Goal: Book appointment/travel/reservation

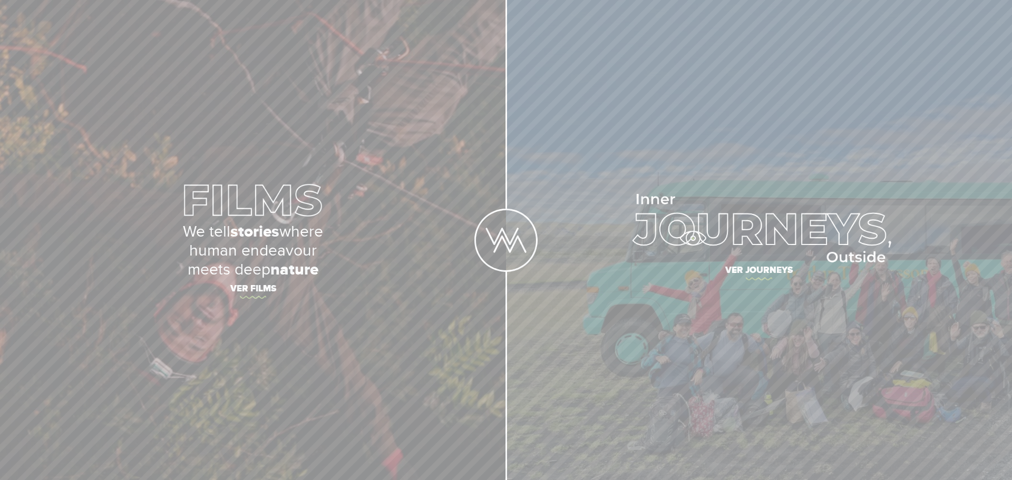
click at [693, 238] on img at bounding box center [759, 228] width 264 height 69
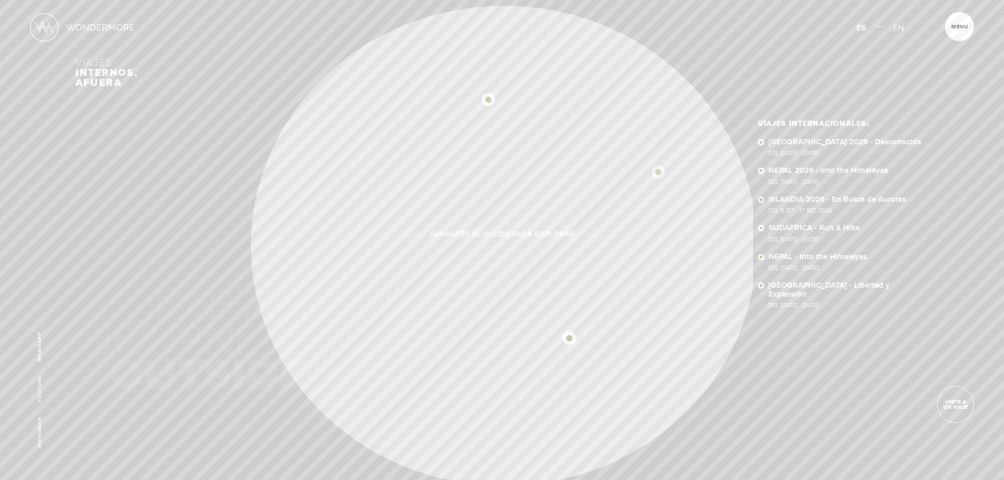
scroll to position [0, -5270]
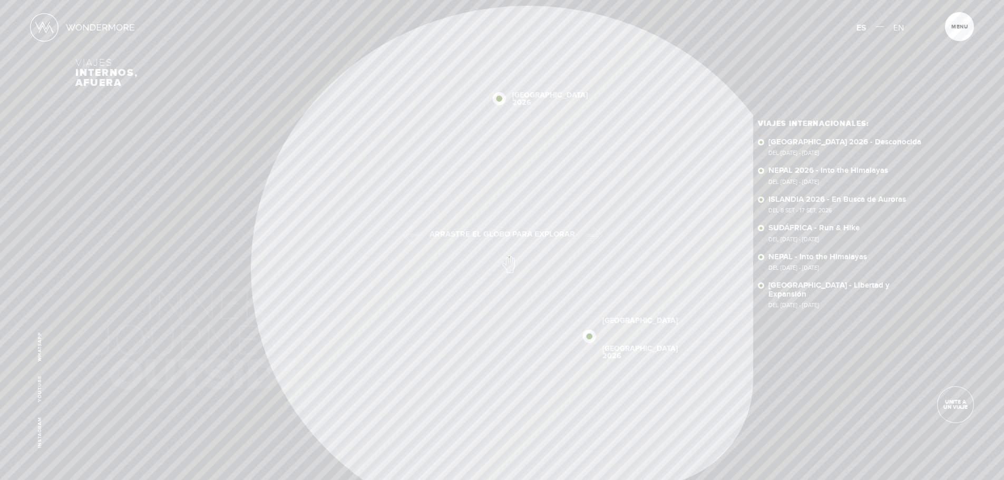
click at [496, 239] on div "Viajes internos, afuera SUDÁFRICA 2026 NEPAL 2026 NEPAL SUDÁFRICA NUEVA ZELANDA…" at bounding box center [501, 243] width 853 height 486
click at [520, 279] on img at bounding box center [521, 278] width 13 height 13
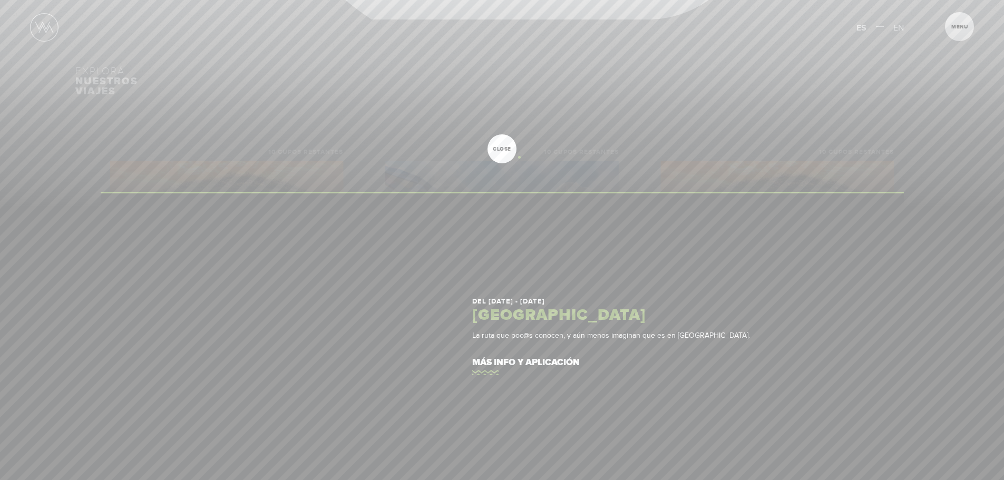
scroll to position [527, 0]
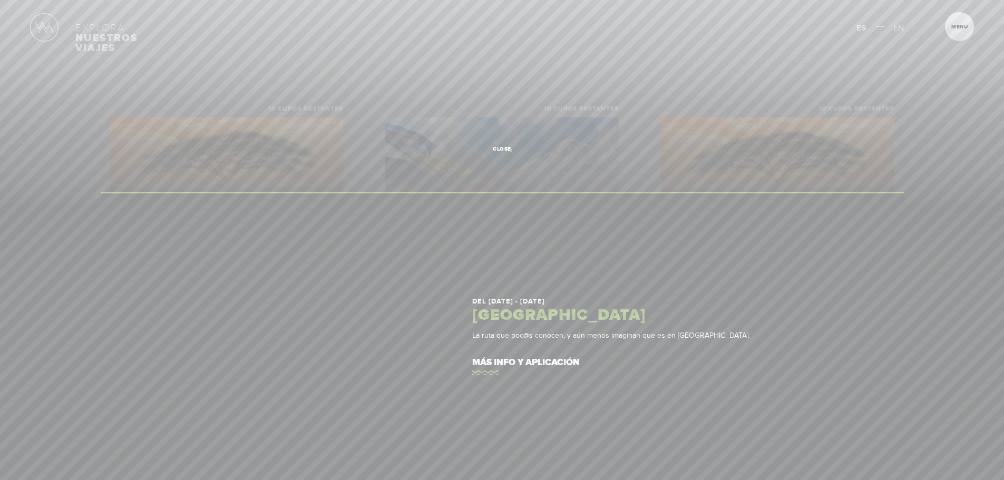
click at [509, 149] on span "close" at bounding box center [502, 149] width 29 height 5
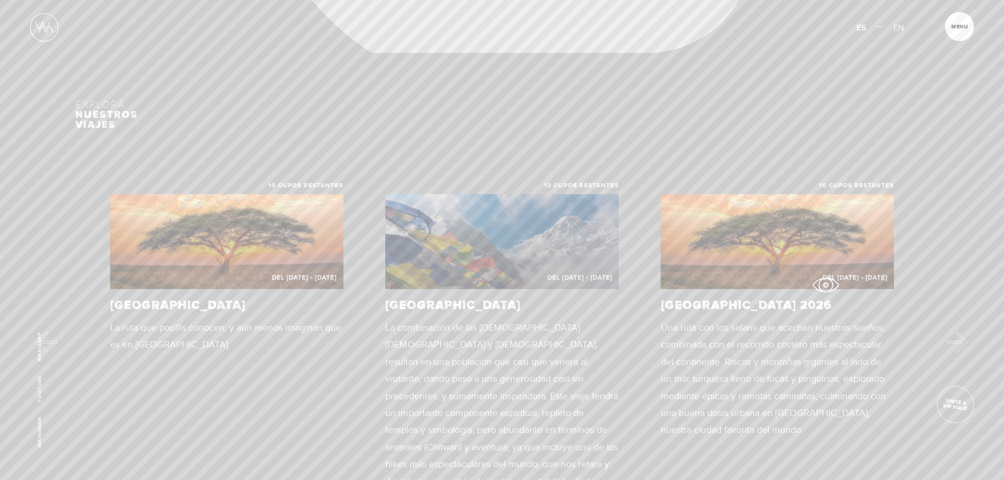
scroll to position [474, 0]
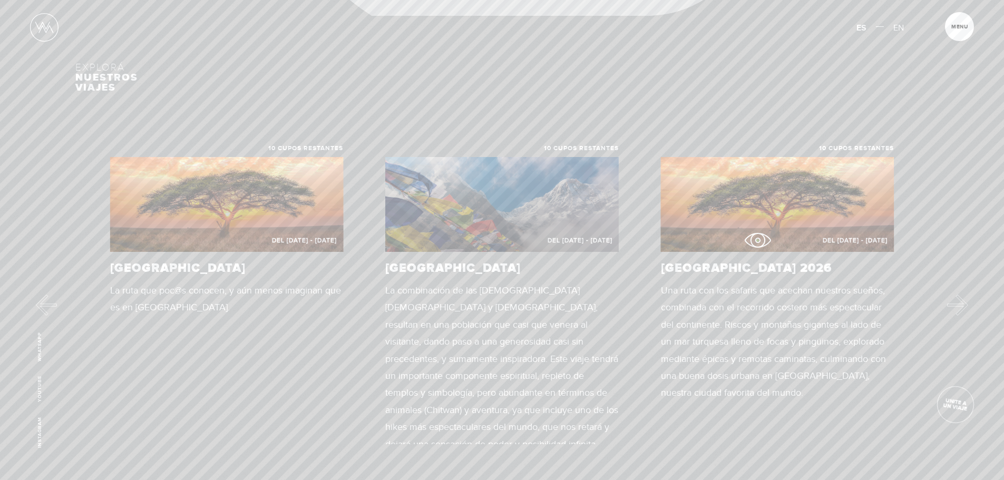
click at [757, 240] on p "Del 16 - 29 OCT 2026" at bounding box center [777, 241] width 233 height 12
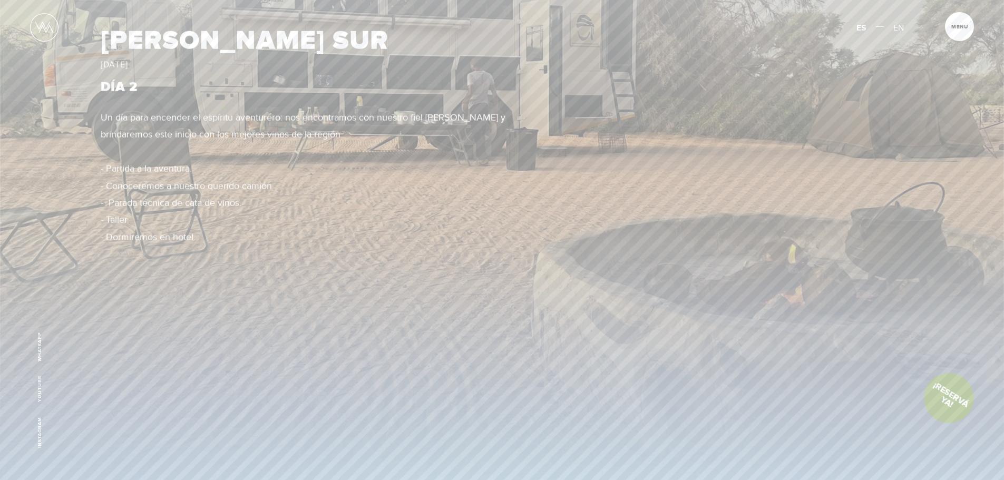
scroll to position [1687, 0]
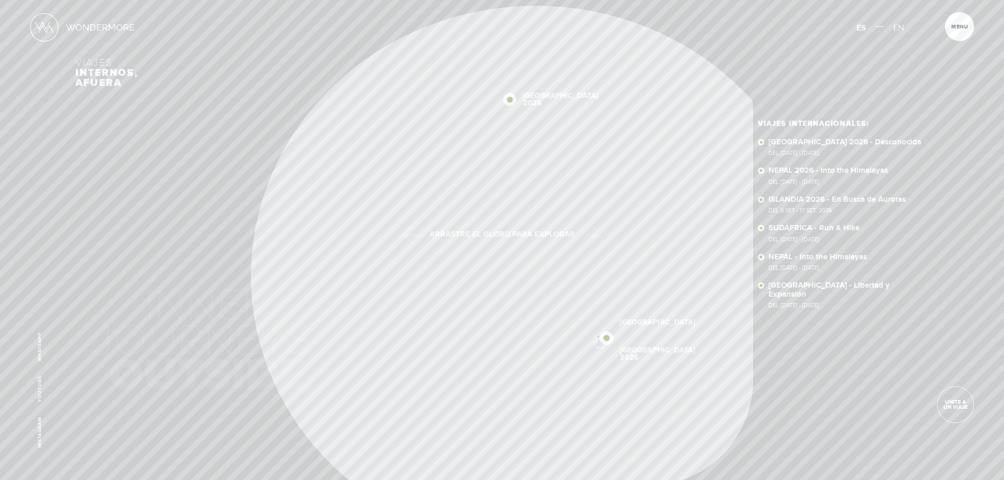
click at [598, 336] on div "SUDÁFRICA SUDÁFRICA 2026 NEPAL 2026 NEPAL SUDÁFRICA NUEVA ZELANDA ISLANDIA 2026" at bounding box center [502, 246] width 502 height 480
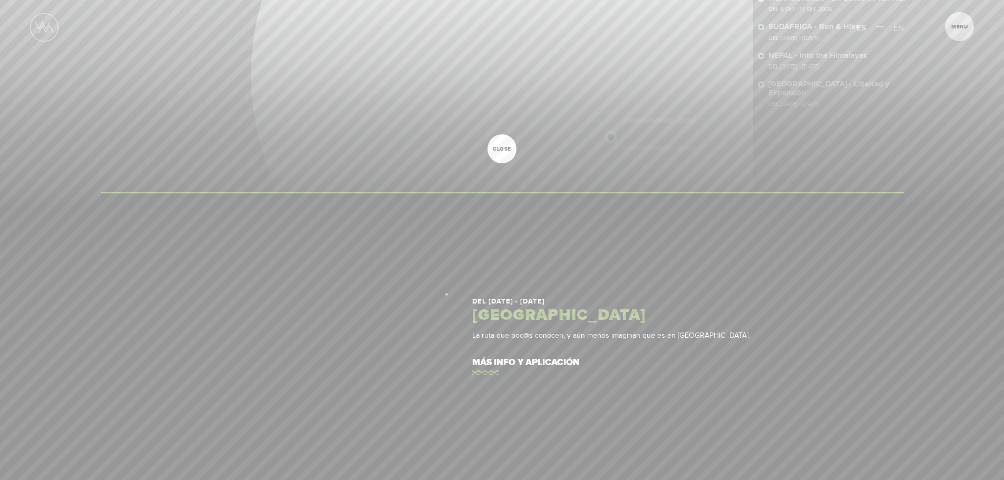
scroll to position [369, 0]
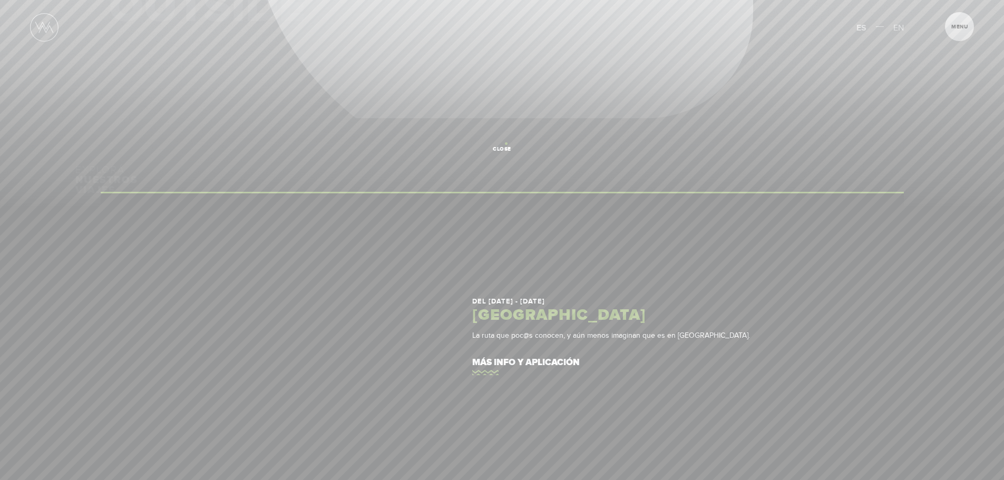
click at [506, 144] on link "close" at bounding box center [502, 148] width 29 height 29
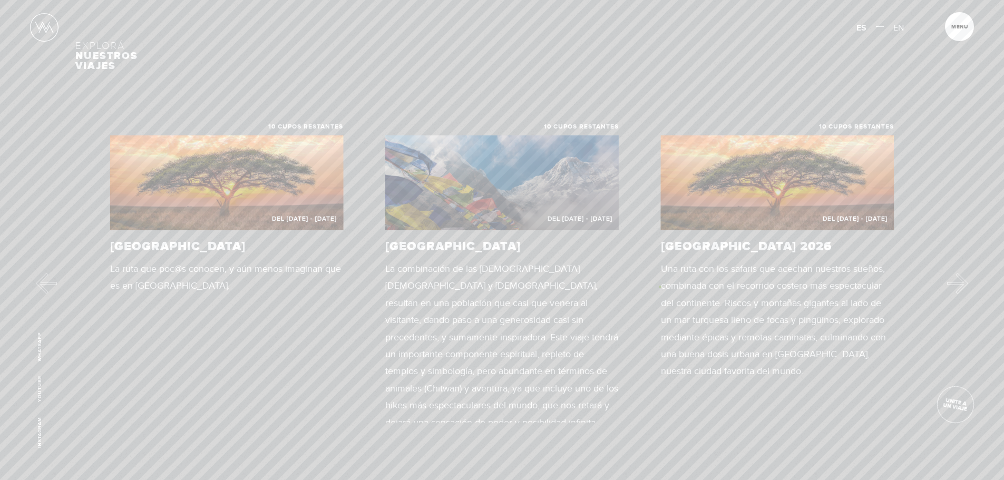
scroll to position [580, 0]
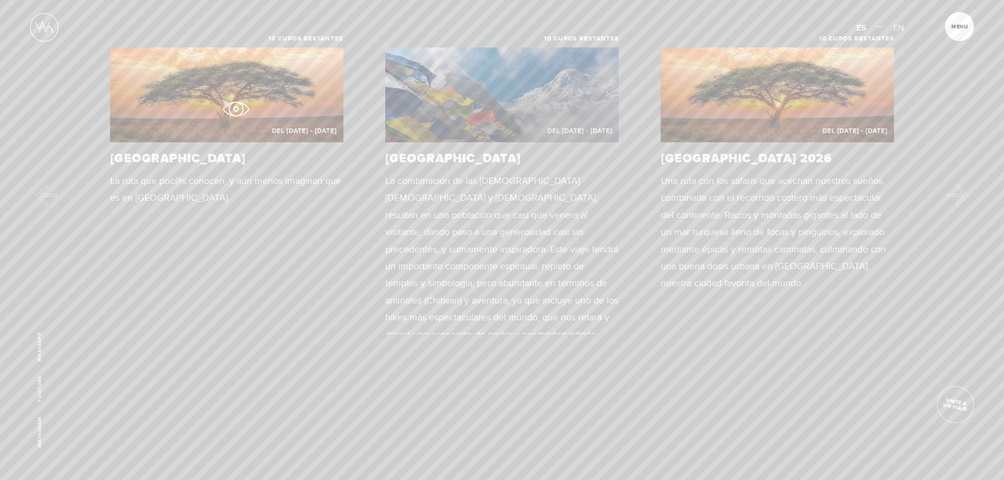
click at [236, 109] on figure "Del 23 OCT - 5 NOV 2025" at bounding box center [226, 94] width 233 height 95
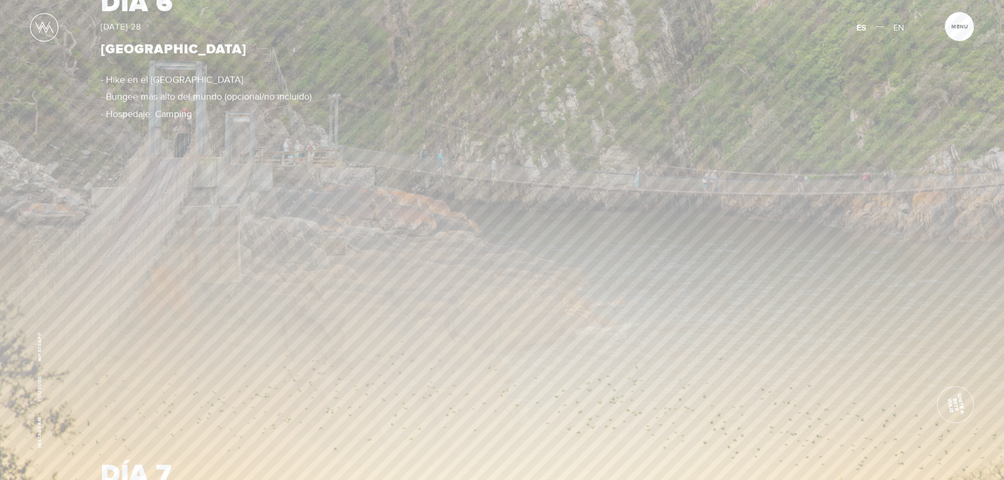
scroll to position [4216, 0]
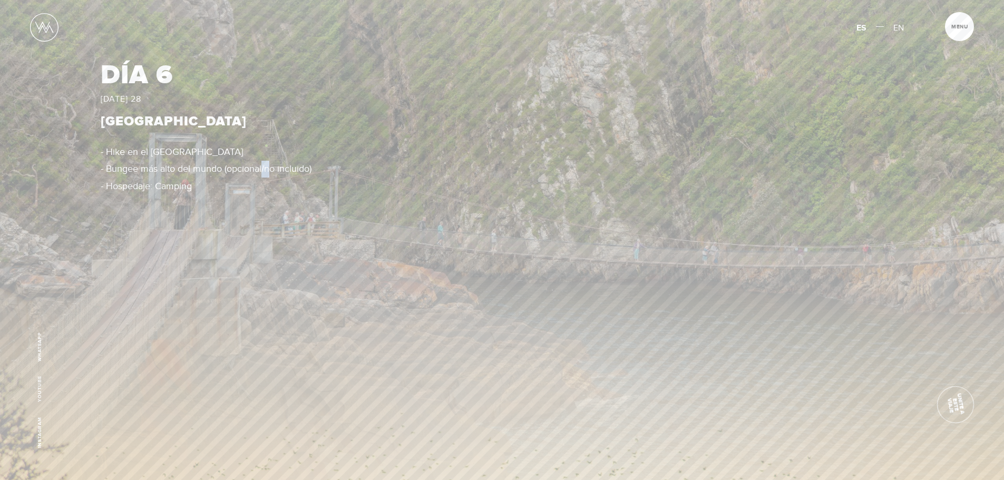
click at [266, 145] on p "- Hike en el [GEOGRAPHIC_DATA] - Bungee más alto del mundo (opcional/no incluid…" at bounding box center [327, 169] width 452 height 51
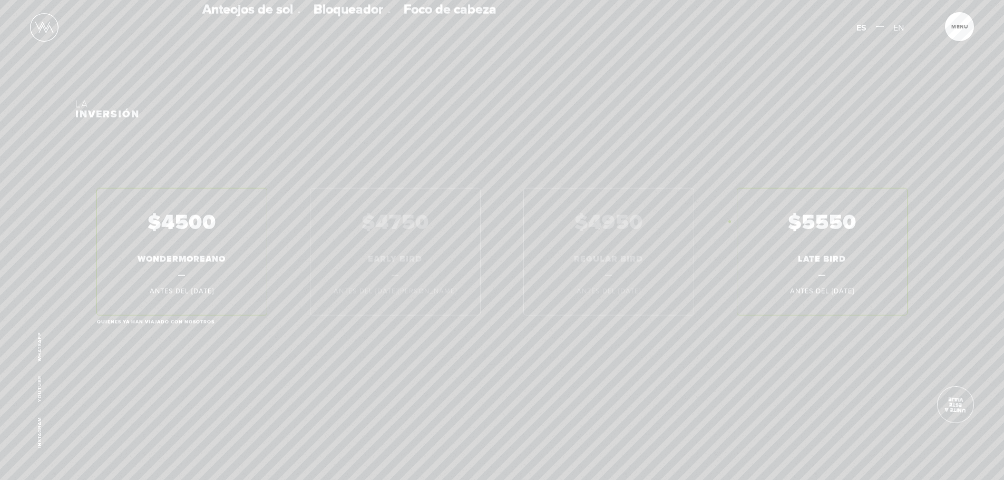
scroll to position [9592, 0]
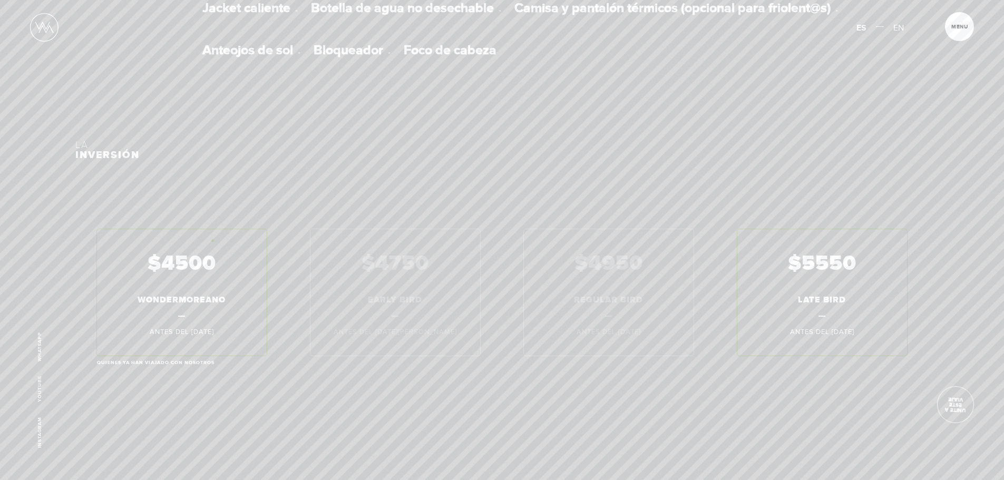
click at [212, 240] on div "$4500 WONDERMOREANO Antes del [DATE] Quienes ya han viajado con nosotros $4750 …" at bounding box center [501, 293] width 853 height 128
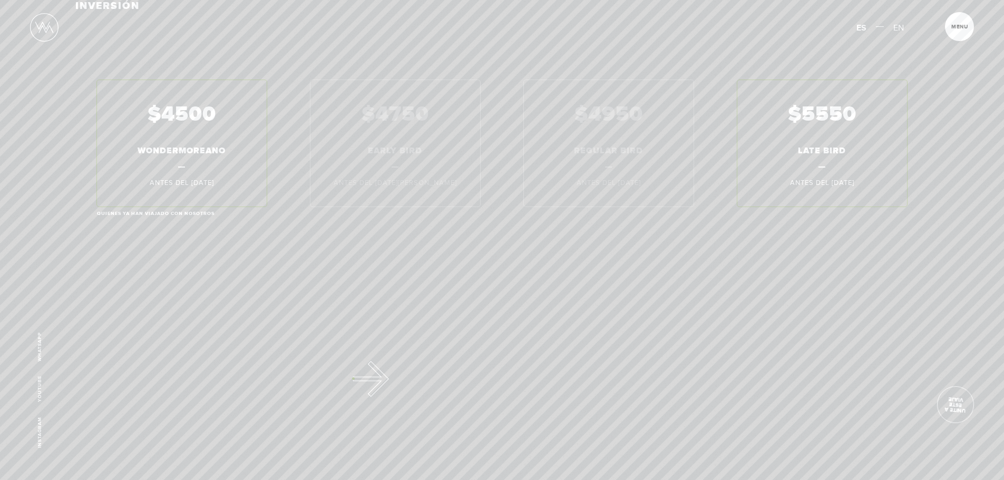
scroll to position [9698, 0]
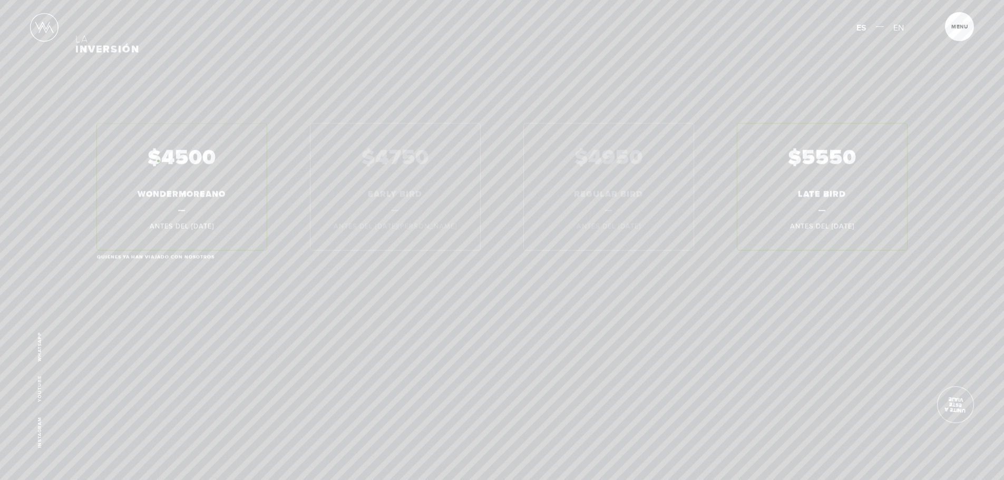
click at [158, 161] on div "$4500 WONDERMOREANO Antes del 23 Oct 2025 Quienes ya han viajado con nosotros $…" at bounding box center [501, 187] width 853 height 128
drag, startPoint x: 150, startPoint y: 128, endPoint x: 227, endPoint y: 141, distance: 77.5
click at [227, 141] on div "$4500 WONDERMOREANO Antes del 23 Oct 2025 Quienes ya han viajado con nosotros $…" at bounding box center [501, 187] width 853 height 128
click at [226, 141] on div "$4500 WONDERMOREANO Antes del 23 Oct 2025 Quienes ya han viajado con nosotros $…" at bounding box center [501, 187] width 853 height 128
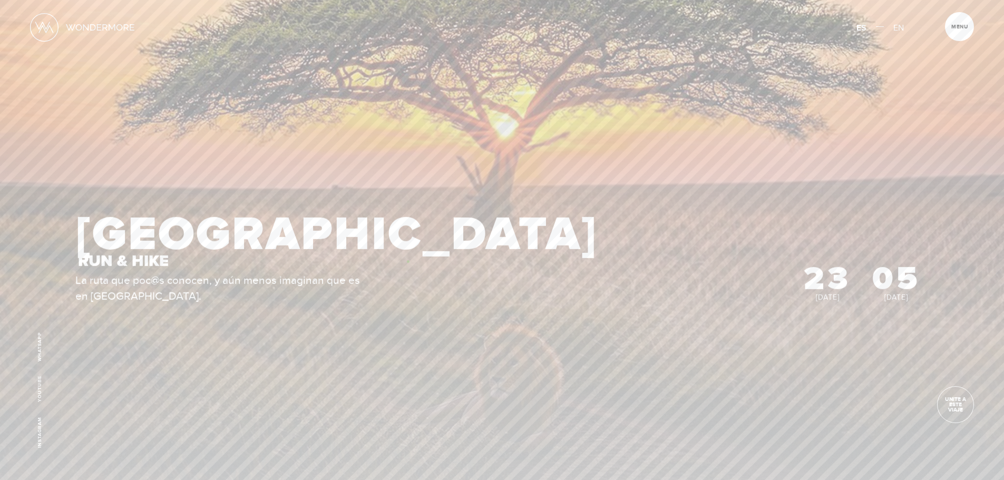
scroll to position [0, 0]
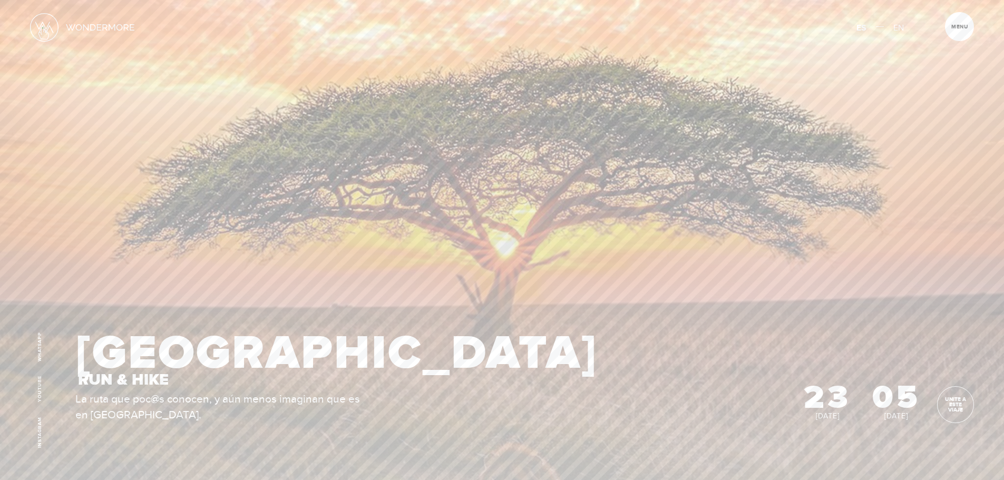
click at [43, 27] on img at bounding box center [44, 27] width 28 height 28
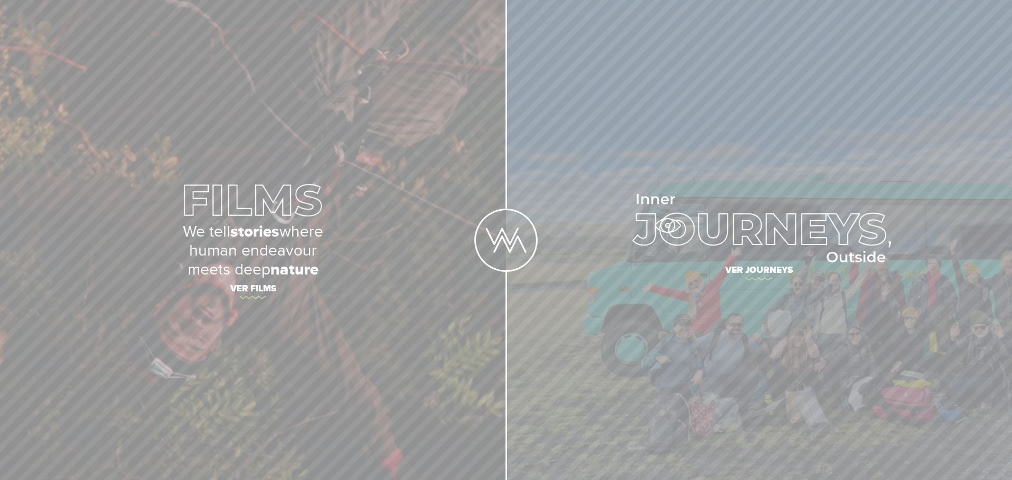
click at [669, 214] on img at bounding box center [759, 228] width 264 height 69
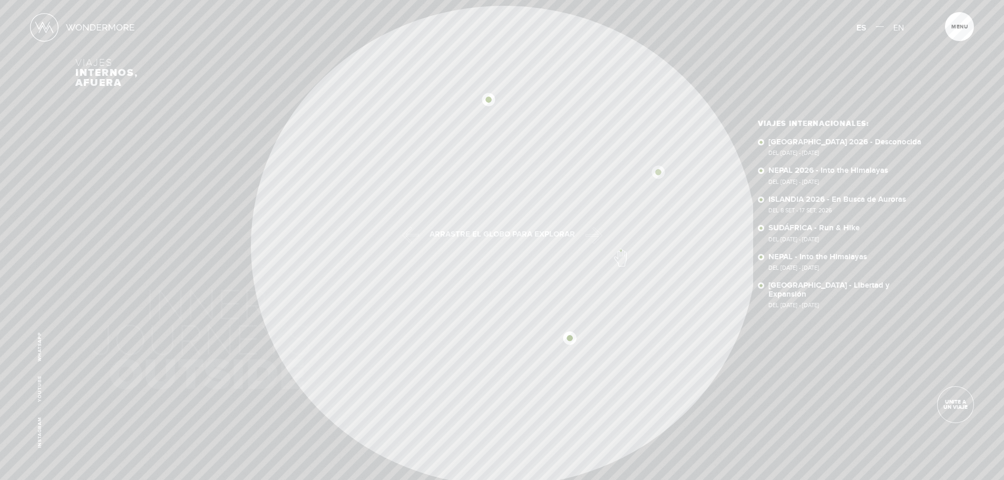
scroll to position [0, -5270]
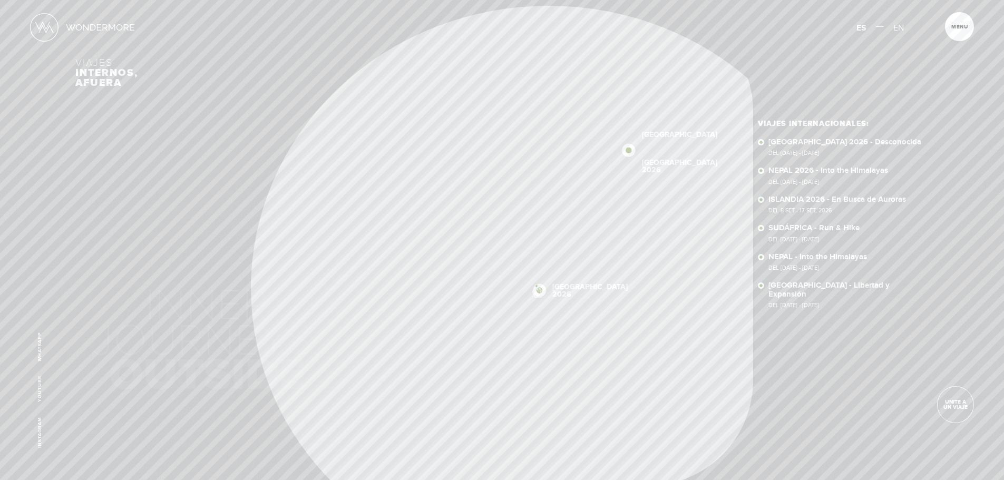
click at [537, 286] on img at bounding box center [539, 290] width 13 height 13
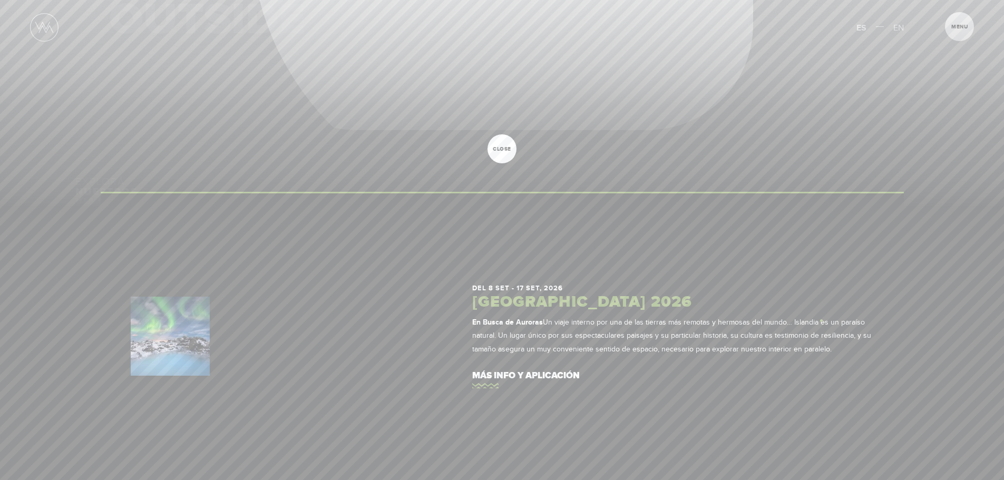
scroll to position [422, 0]
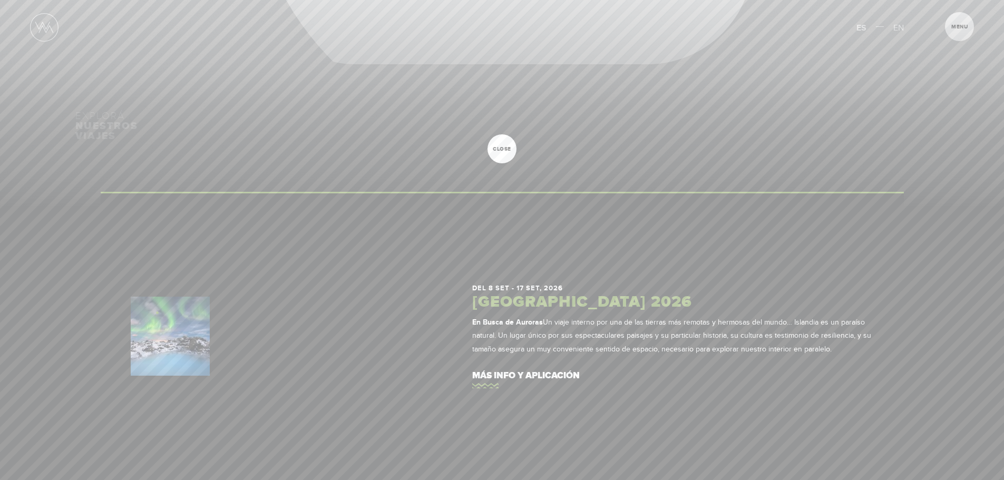
click at [157, 313] on img at bounding box center [170, 336] width 79 height 79
click at [566, 300] on h3 "[GEOGRAPHIC_DATA] 2026" at bounding box center [673, 303] width 402 height 16
click at [567, 319] on p "En Busca de Auroras Un viaje interno por una de las tierras más remotas y hermo…" at bounding box center [673, 336] width 402 height 40
click at [503, 149] on span "close" at bounding box center [502, 149] width 29 height 5
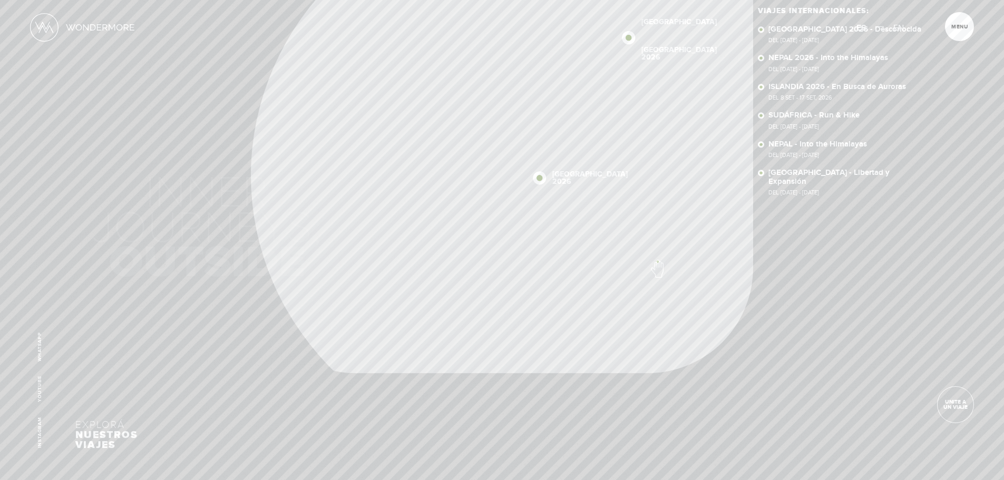
scroll to position [0, 0]
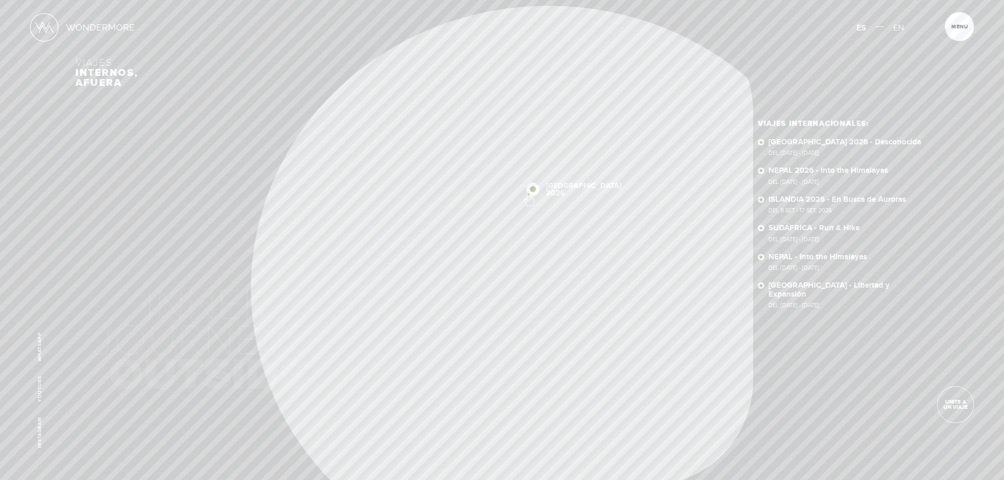
click at [529, 194] on img at bounding box center [533, 189] width 13 height 13
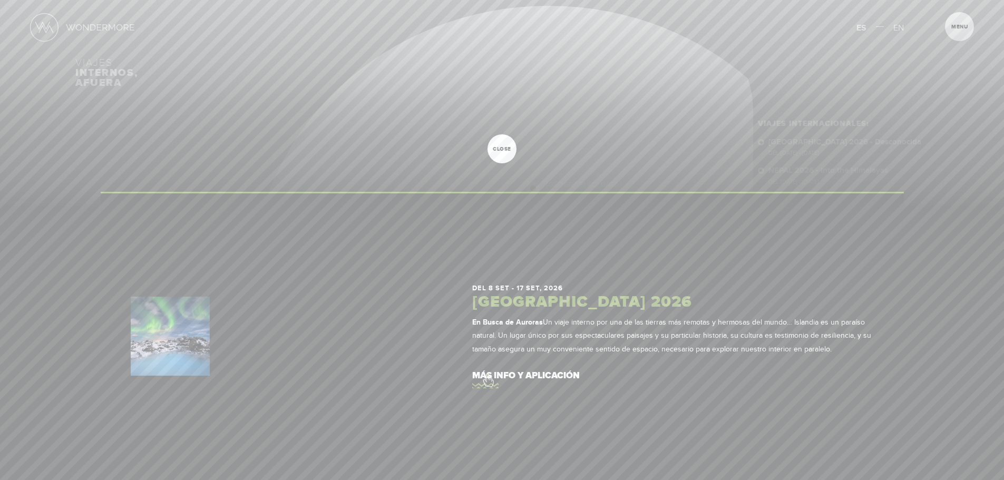
click at [488, 375] on link "más info y aplicación" at bounding box center [673, 376] width 402 height 30
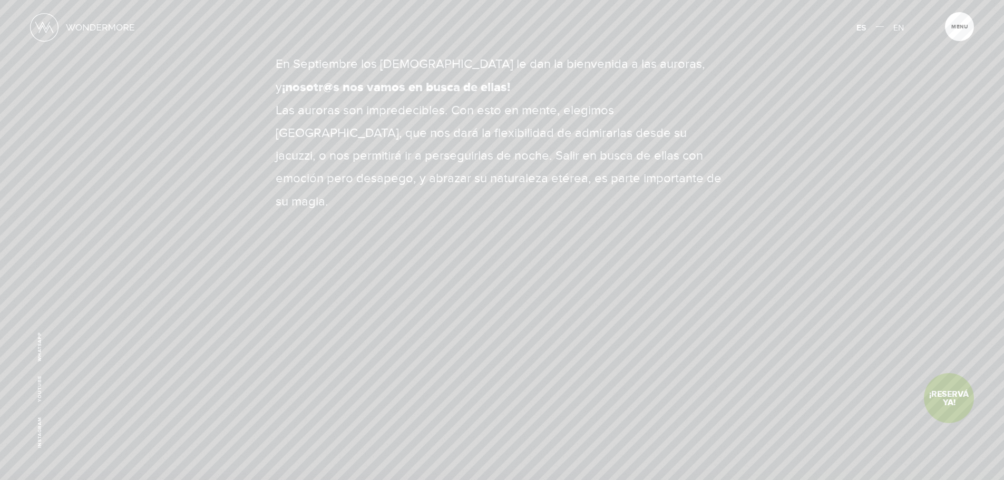
scroll to position [11, 0]
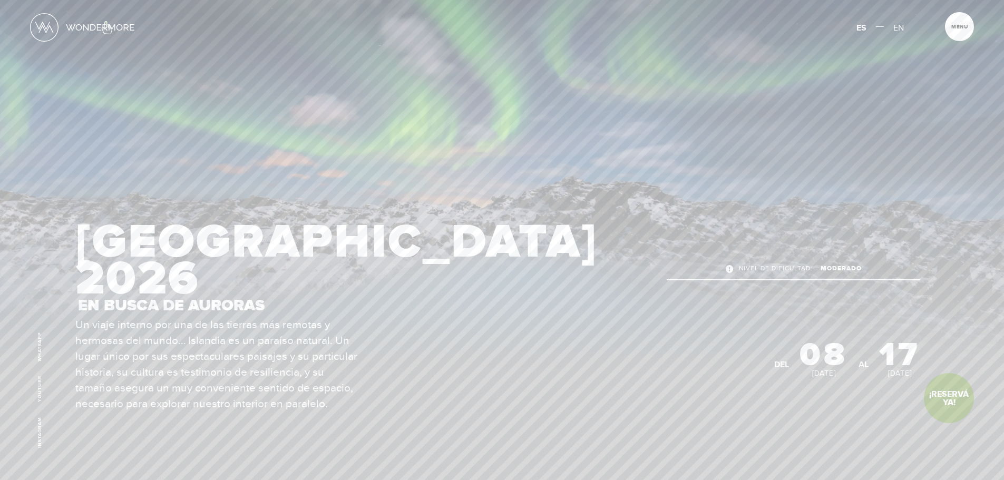
click at [106, 21] on link at bounding box center [82, 27] width 105 height 30
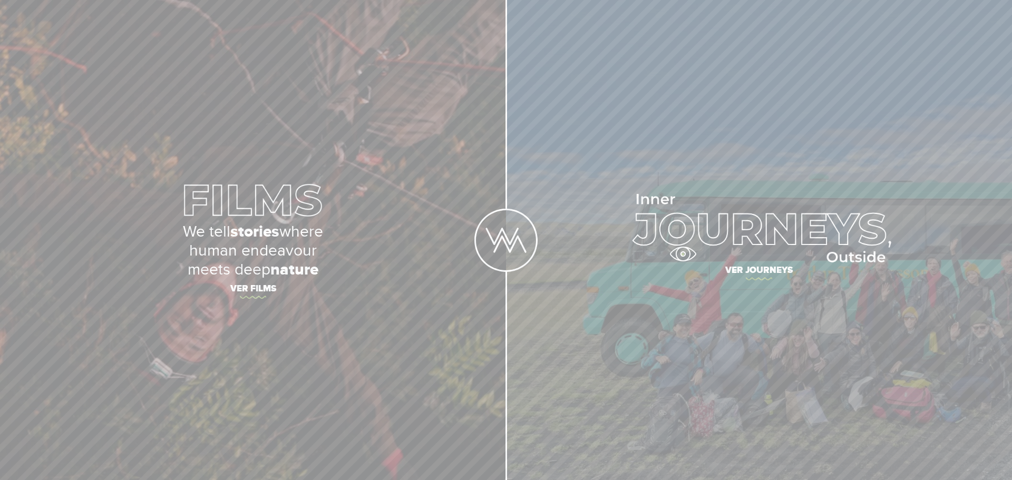
click at [683, 254] on img at bounding box center [759, 228] width 264 height 69
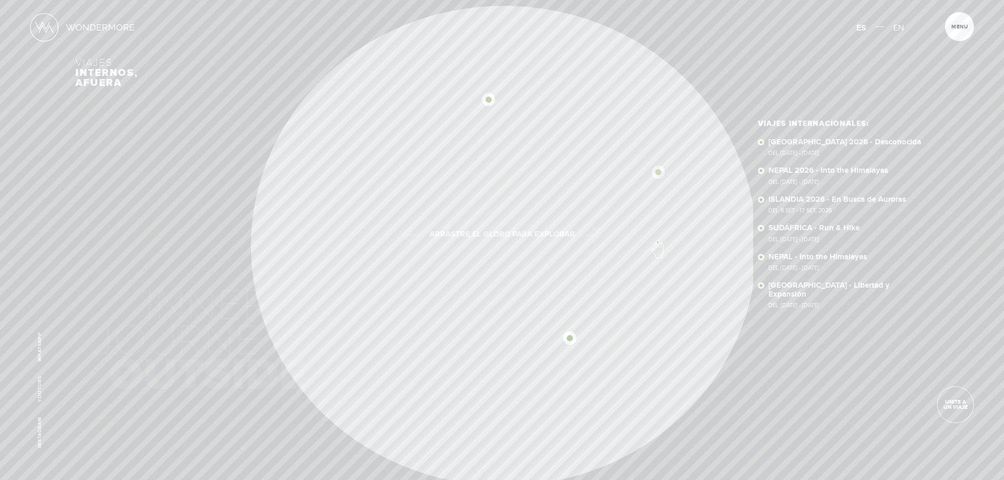
scroll to position [0, -5270]
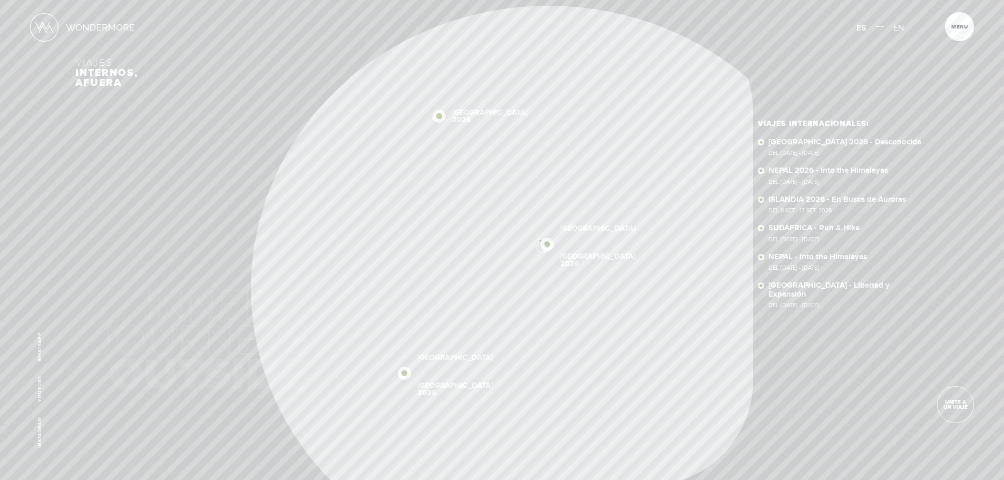
click at [541, 240] on img at bounding box center [547, 244] width 13 height 13
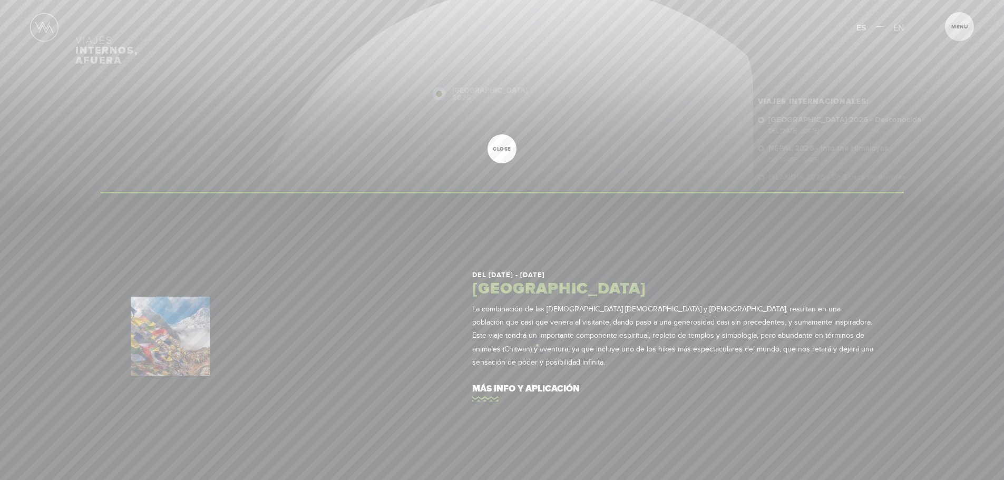
scroll to position [53, 0]
click at [498, 380] on link "más info y aplicación" at bounding box center [673, 389] width 402 height 30
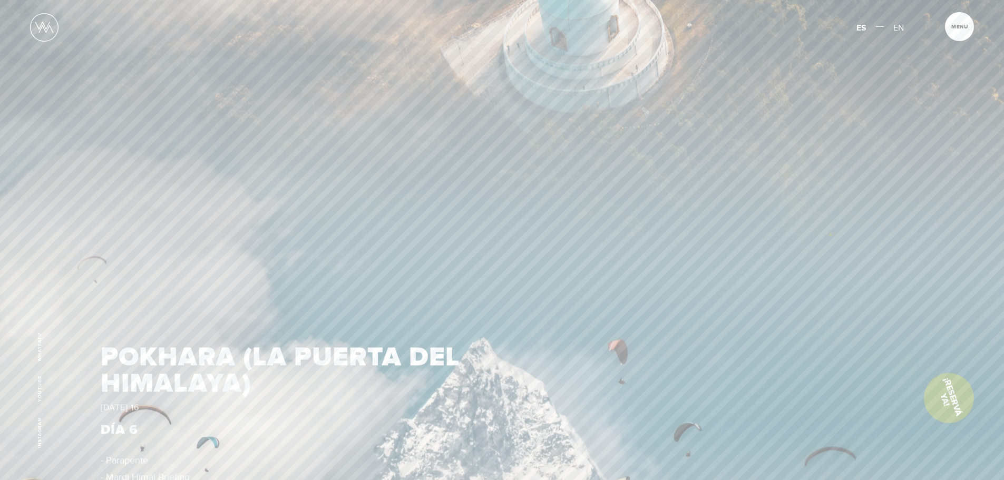
scroll to position [3742, 0]
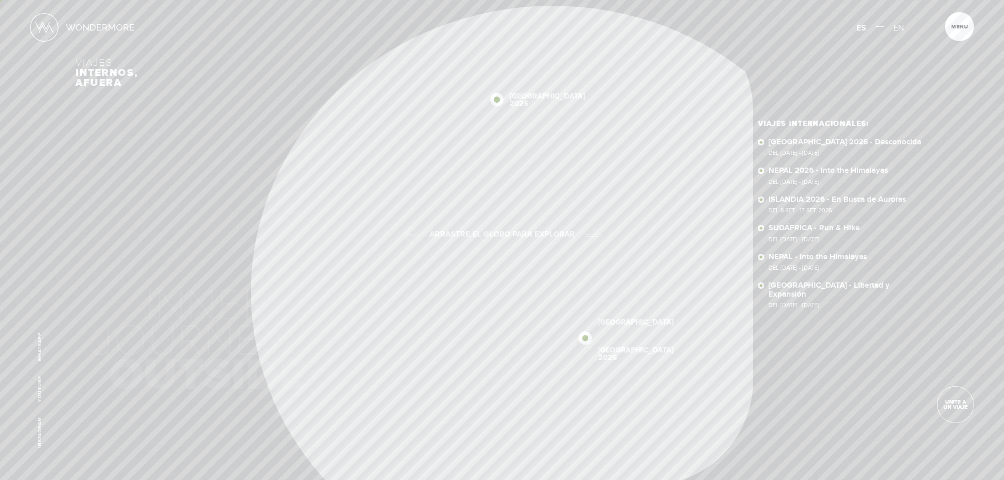
scroll to position [53, 0]
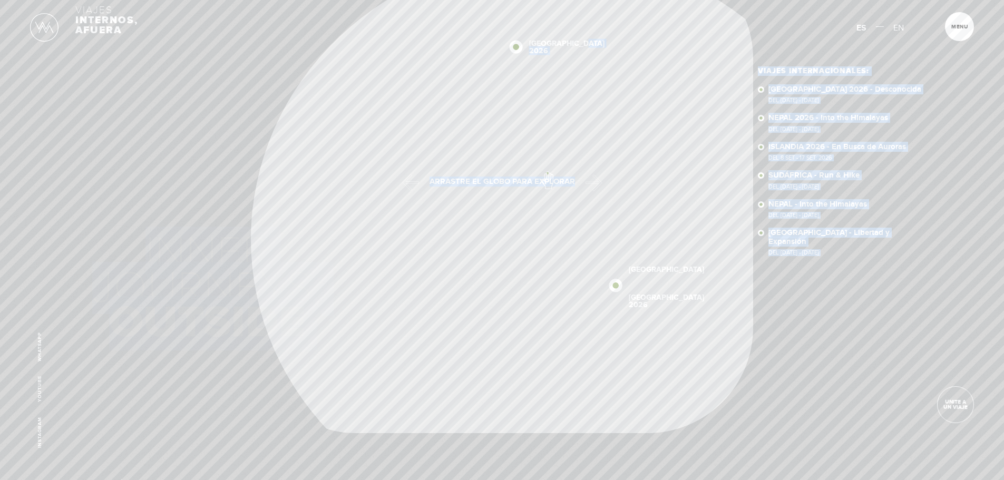
click at [543, 173] on div "Viajes internos, afuera ISLANDIA 2026 SUDÁFRICA 2026 NEPAL 2026 NEPAL SUDÁFRICA…" at bounding box center [501, 190] width 853 height 486
click at [900, 93] on link "SUDÁFRICA 2026 - Desconocida Del 16 - 29 OCT 2026" at bounding box center [848, 94] width 160 height 18
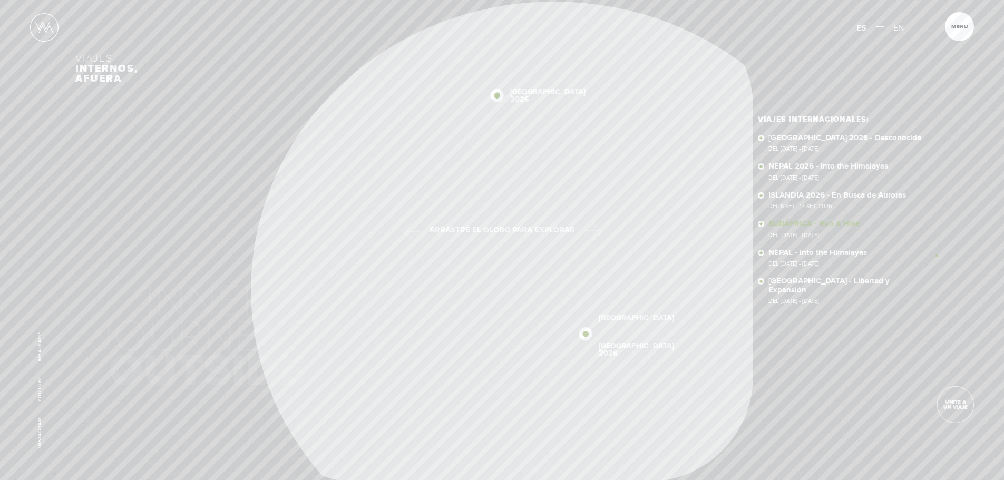
scroll to position [53, 0]
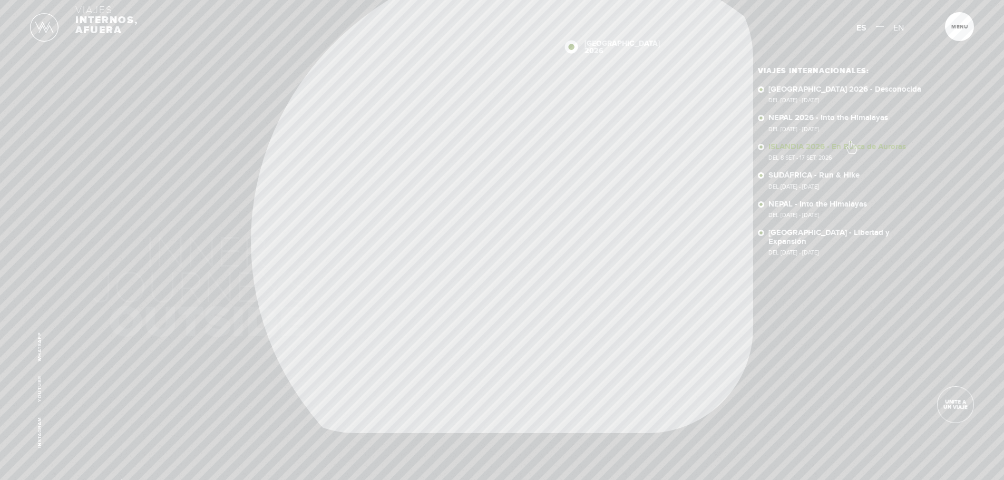
click at [851, 143] on link "ISLANDIA 2026 - En Busca de Auroras Del 8 SET - 17 SET, 2026" at bounding box center [848, 152] width 160 height 18
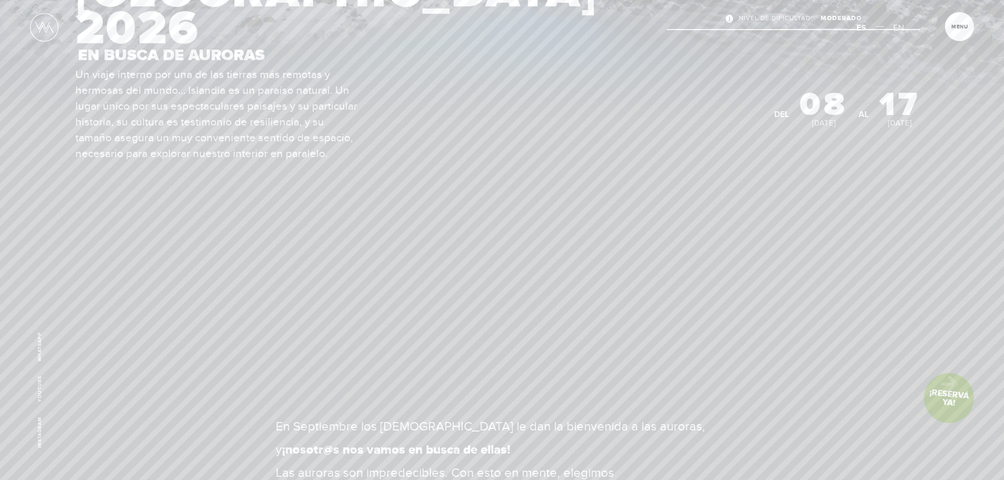
scroll to position [316, 0]
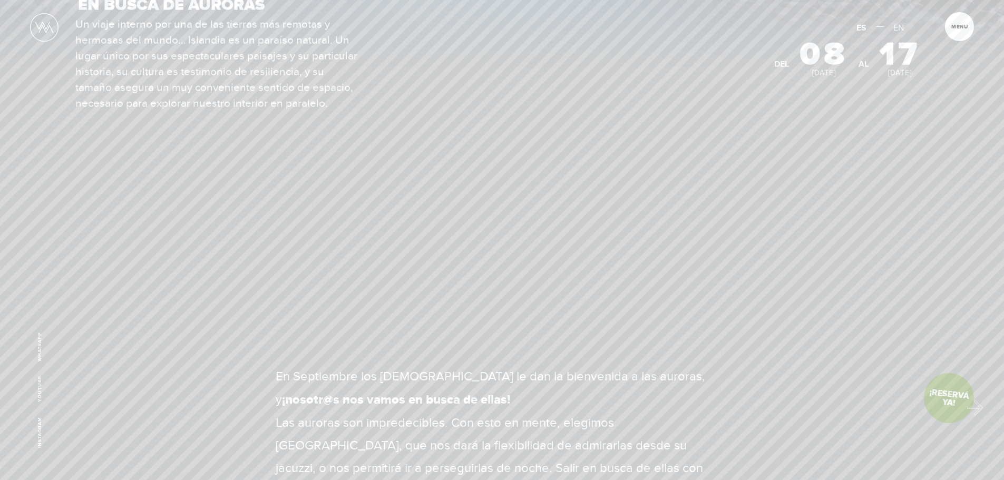
click at [970, 405] on link "¡Reservá Ya!" at bounding box center [948, 398] width 55 height 55
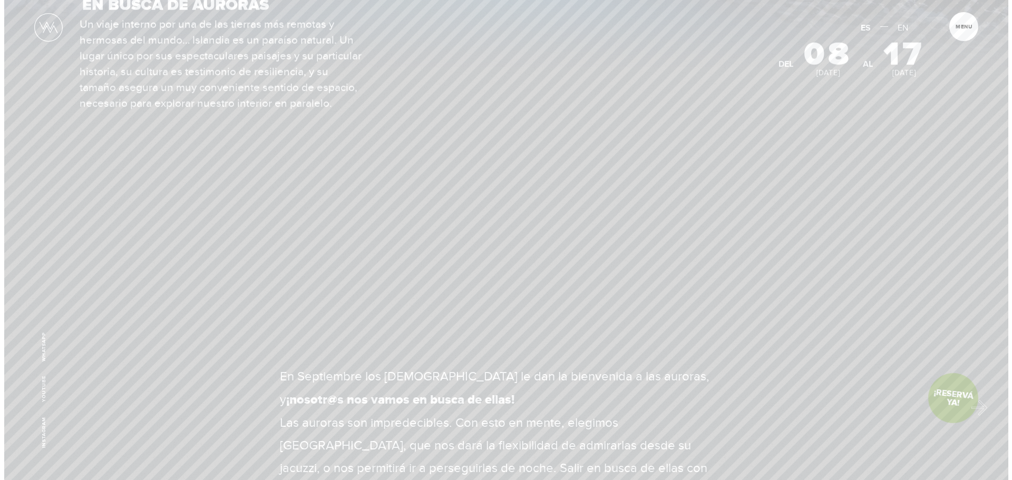
scroll to position [0, 0]
